Goal: Task Accomplishment & Management: Manage account settings

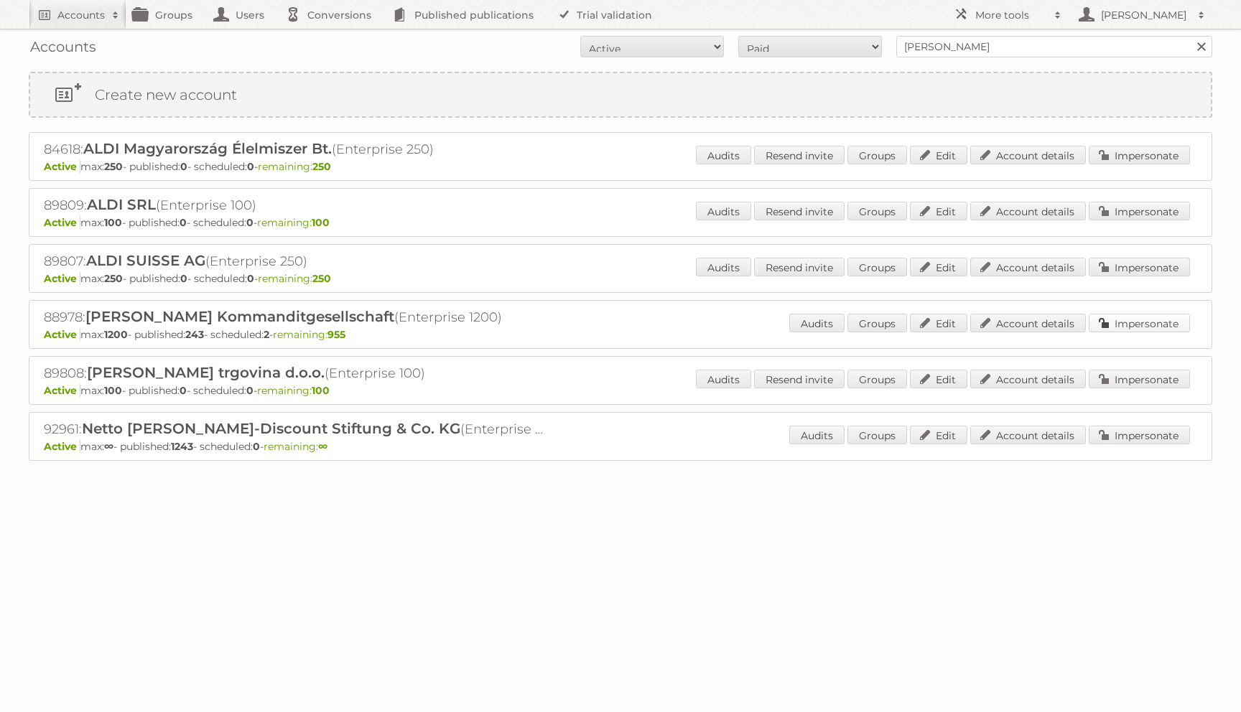
click at [1137, 325] on link "Impersonate" at bounding box center [1139, 323] width 101 height 19
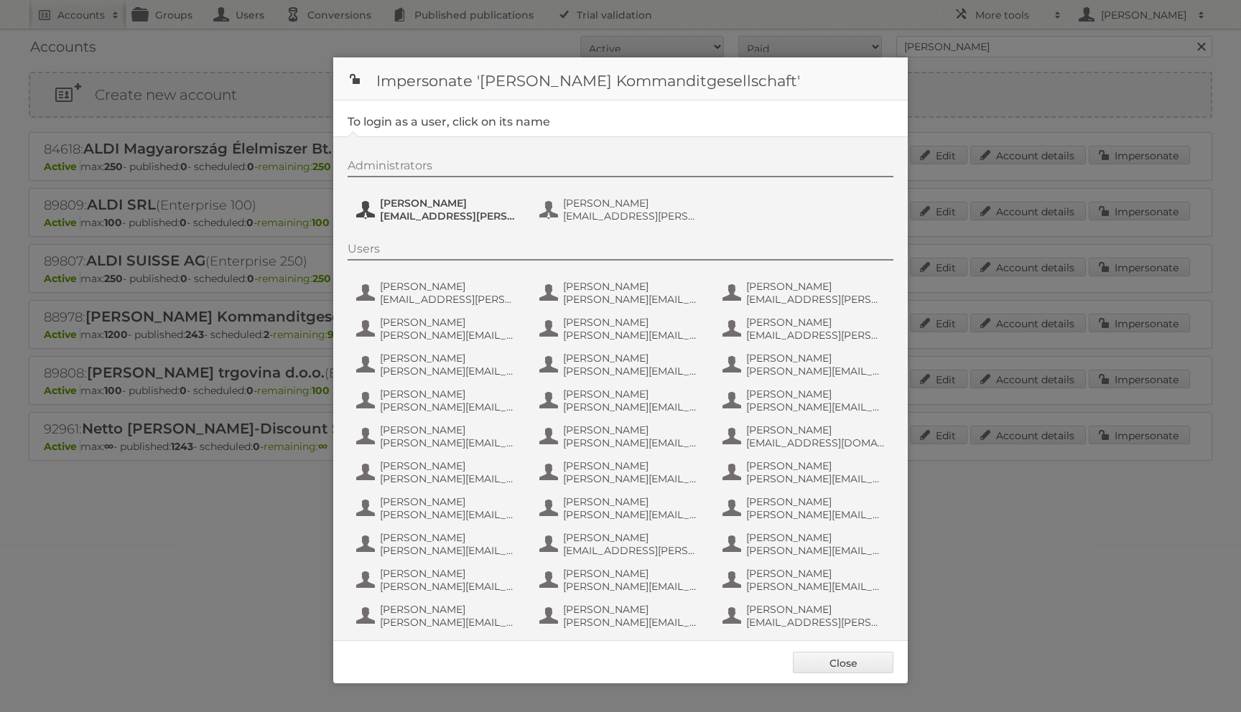
click at [480, 217] on span "lukas.rosenbichler@hofer.at" at bounding box center [449, 216] width 139 height 13
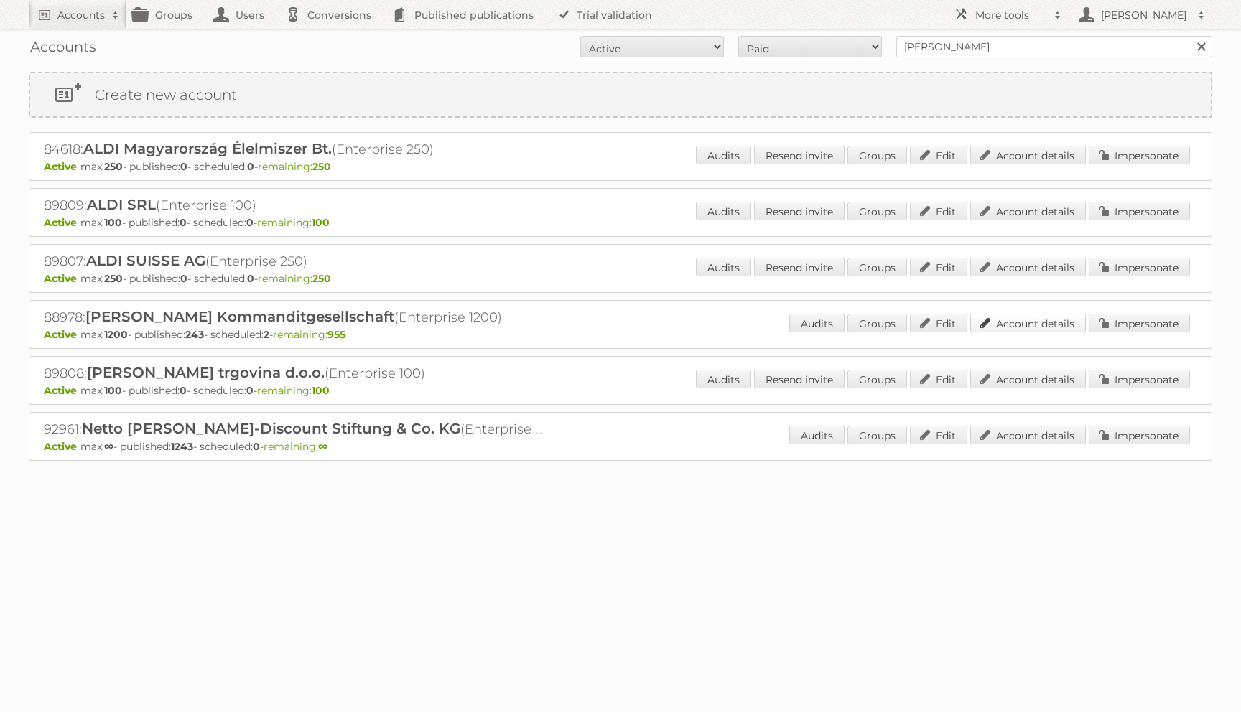
click at [1022, 323] on link "Account details" at bounding box center [1028, 323] width 116 height 19
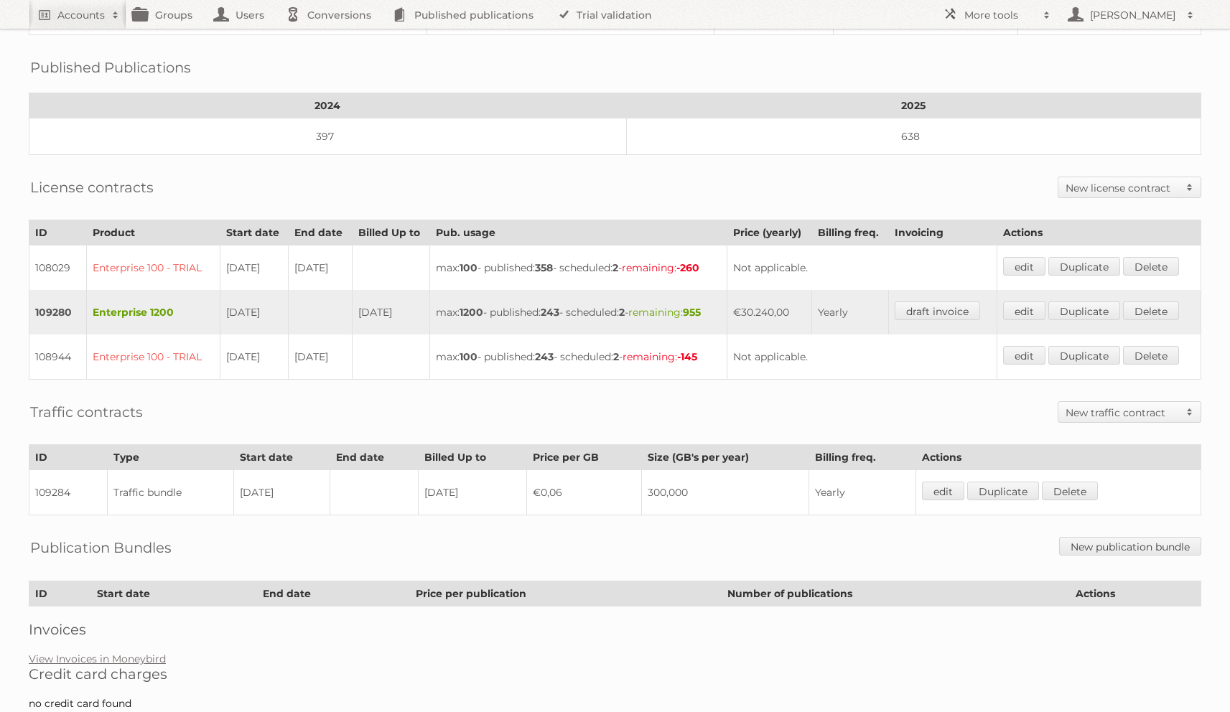
scroll to position [156, 0]
